Goal: Navigation & Orientation: Find specific page/section

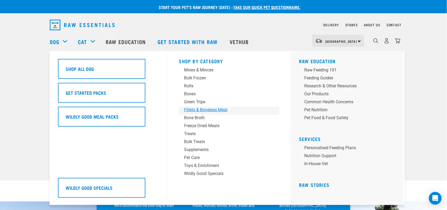
click at [220, 109] on div "Fillets & Boneless Meat" at bounding box center [225, 110] width 83 height 6
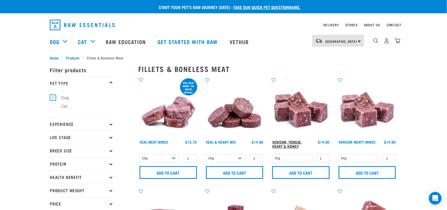
click at [286, 145] on link "Venison, Tongue, Heart & Kidney" at bounding box center [287, 144] width 30 height 6
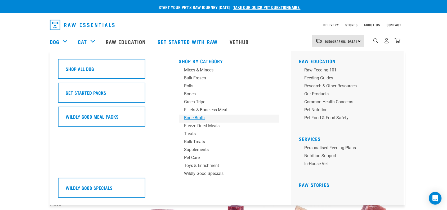
click at [203, 117] on div "Bone Broth" at bounding box center [225, 117] width 83 height 6
